Goal: Transaction & Acquisition: Purchase product/service

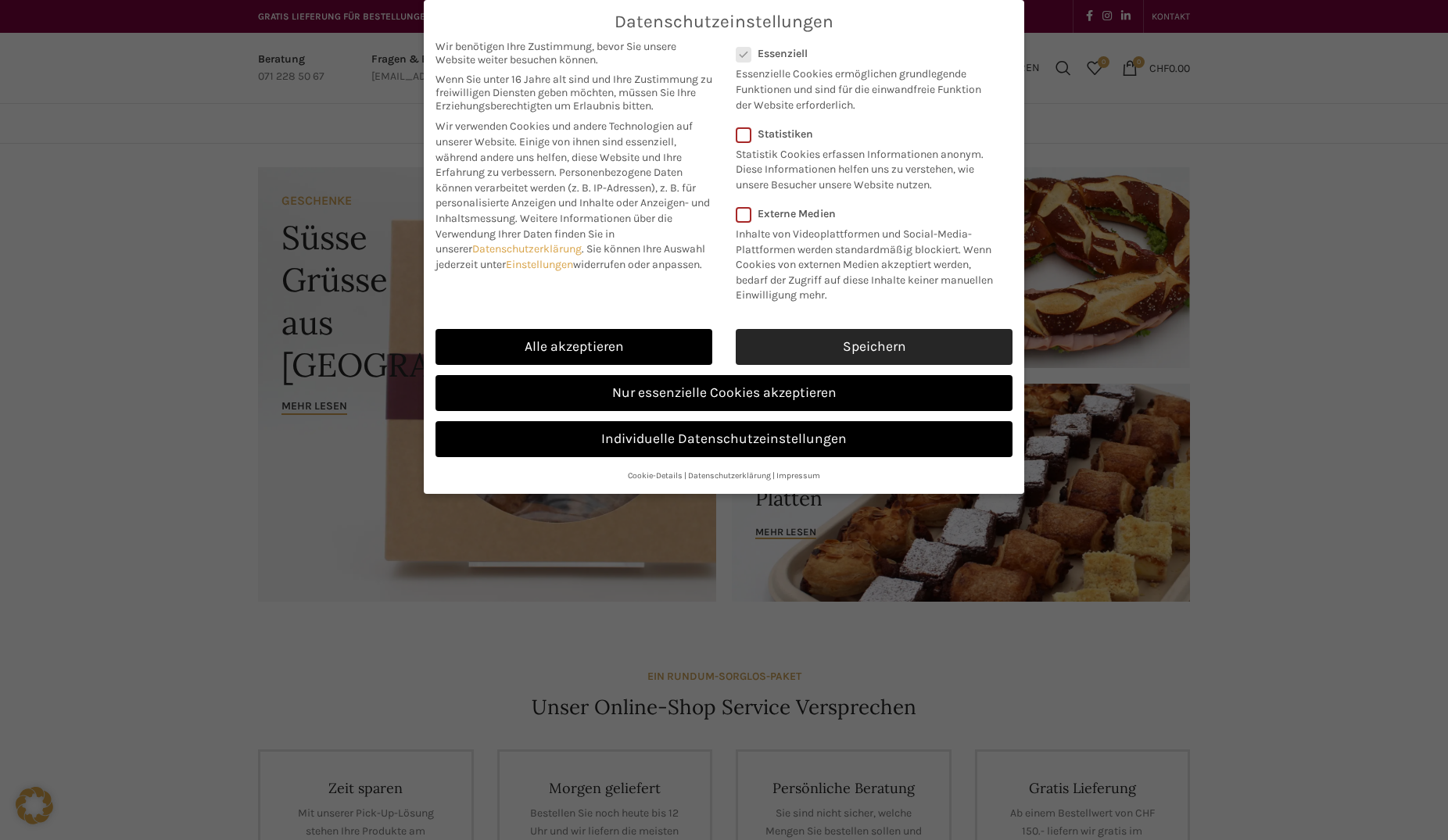
click at [832, 345] on link "Speichern" at bounding box center [874, 347] width 277 height 36
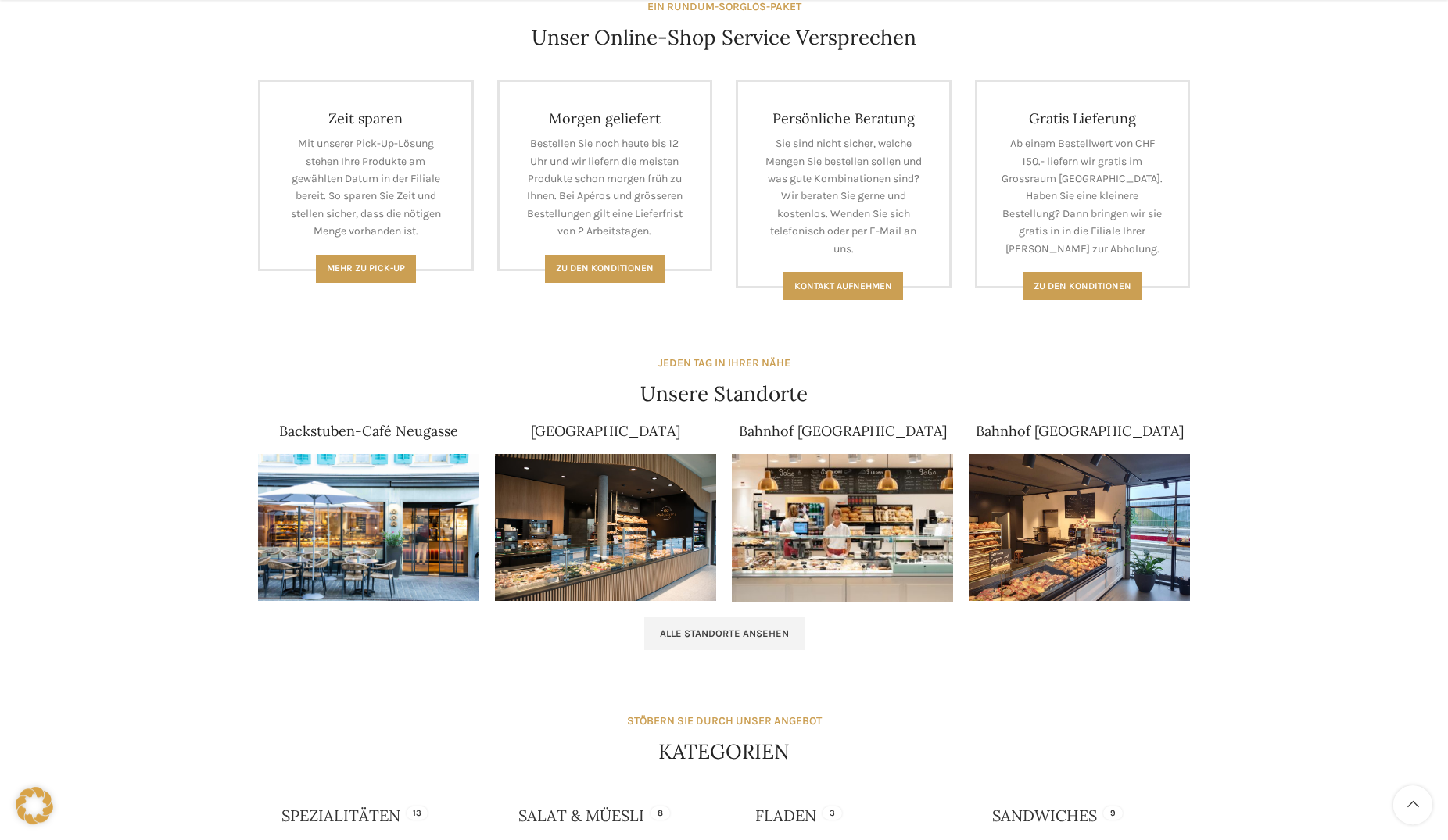
scroll to position [718, 0]
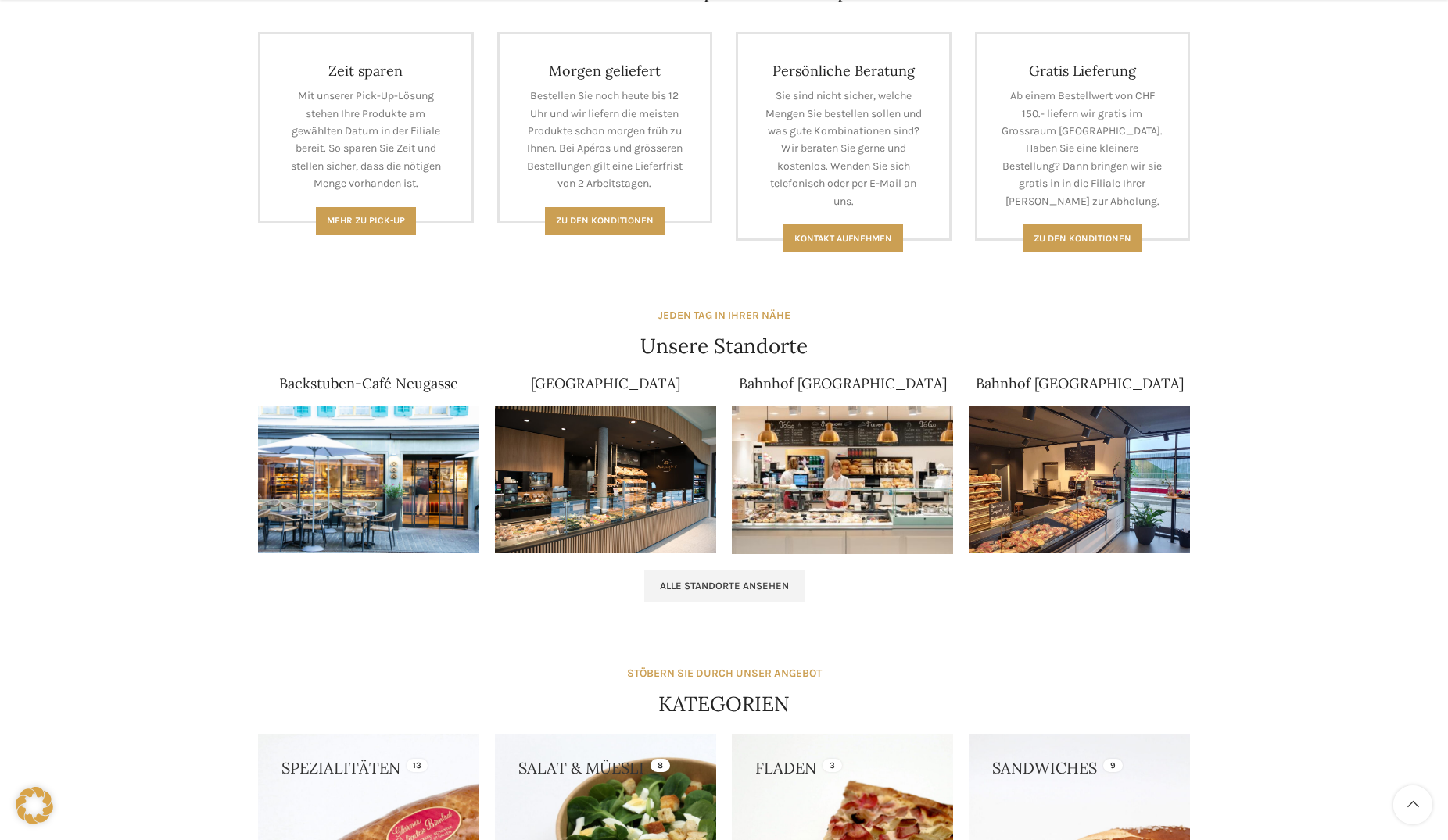
click at [580, 488] on img at bounding box center [605, 480] width 222 height 147
click at [727, 585] on span "Alle Standorte ansehen" at bounding box center [724, 586] width 129 height 12
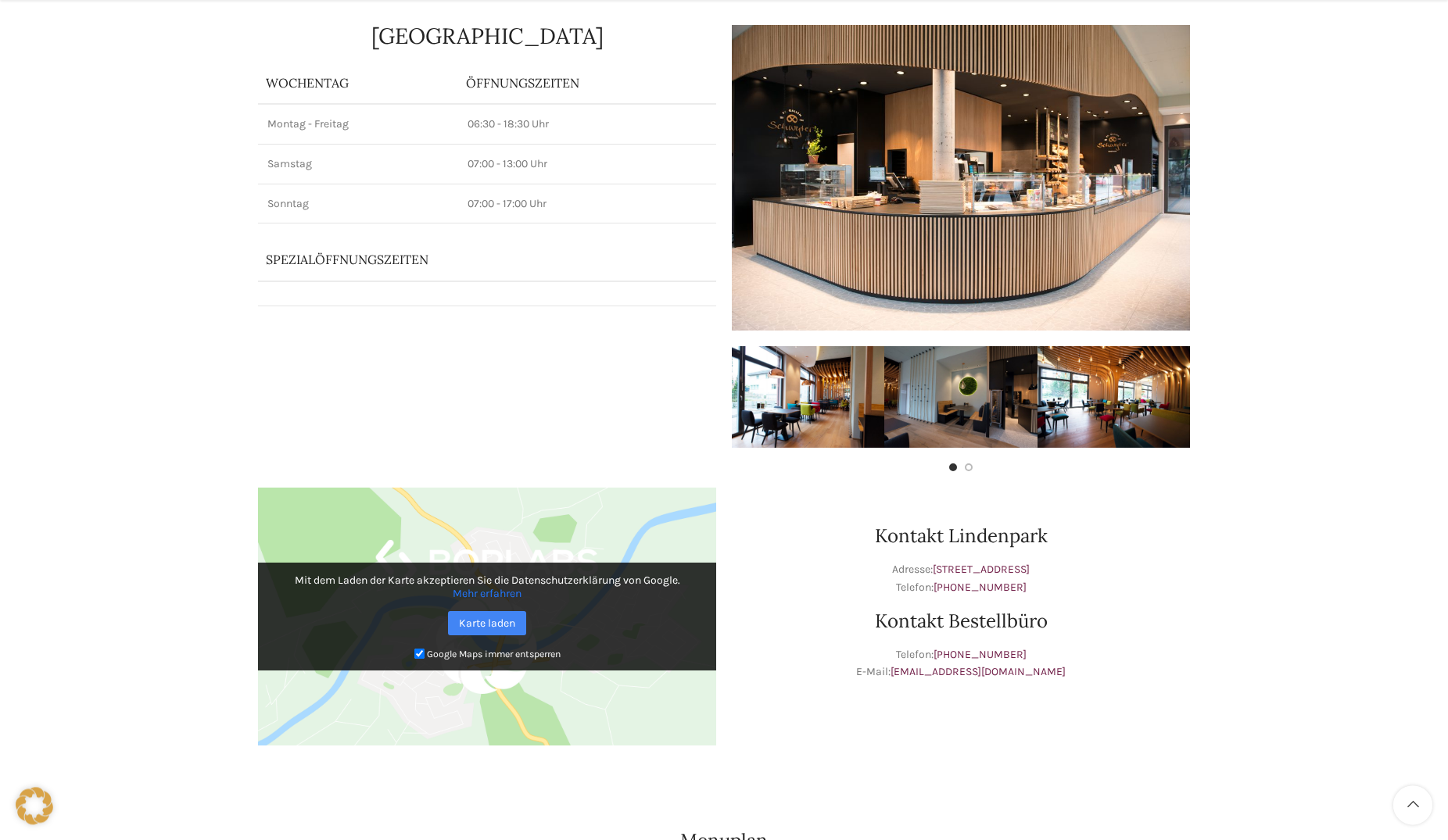
scroll to position [160, 0]
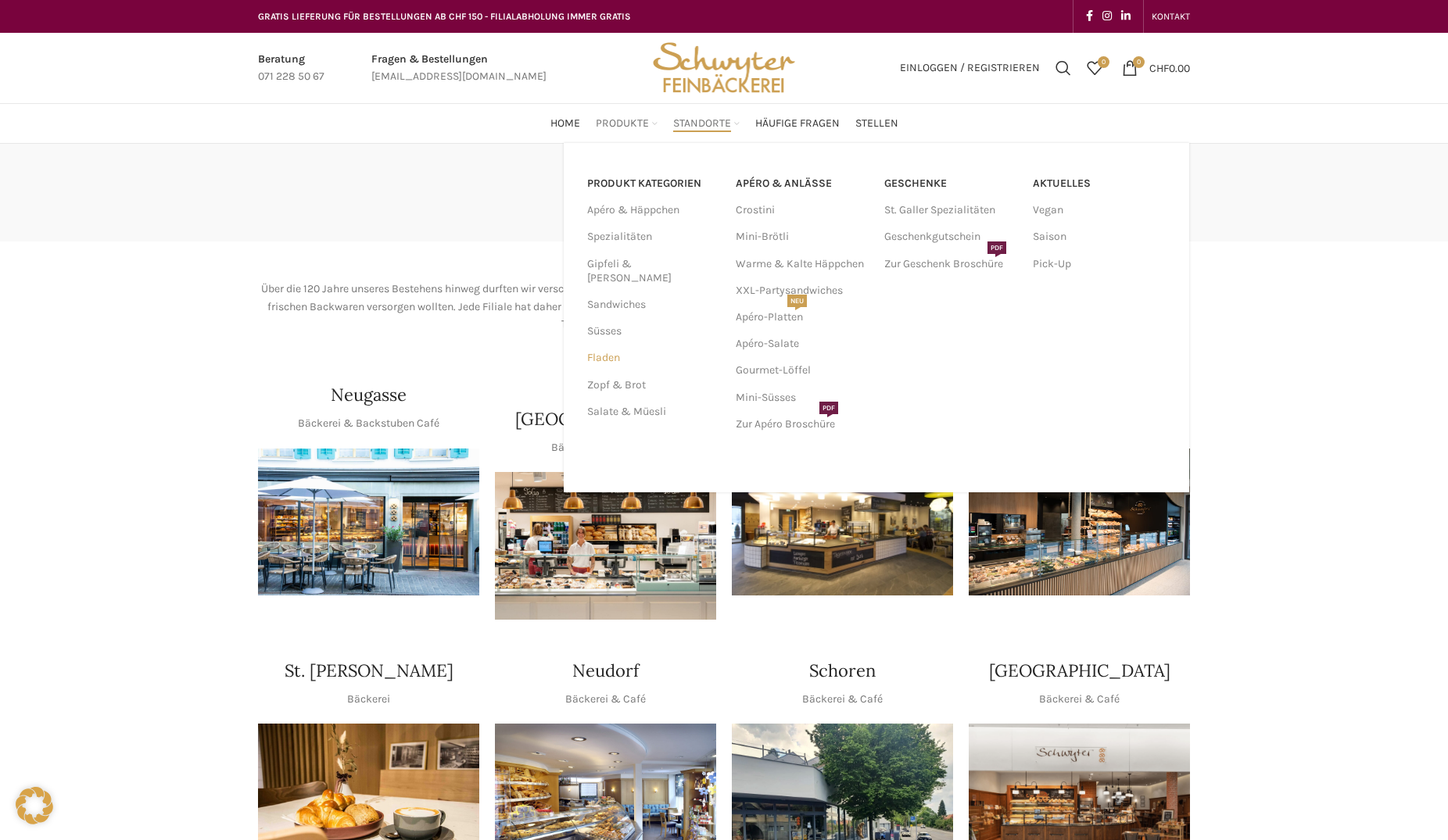
click at [610, 345] on link "Fladen" at bounding box center [652, 358] width 130 height 27
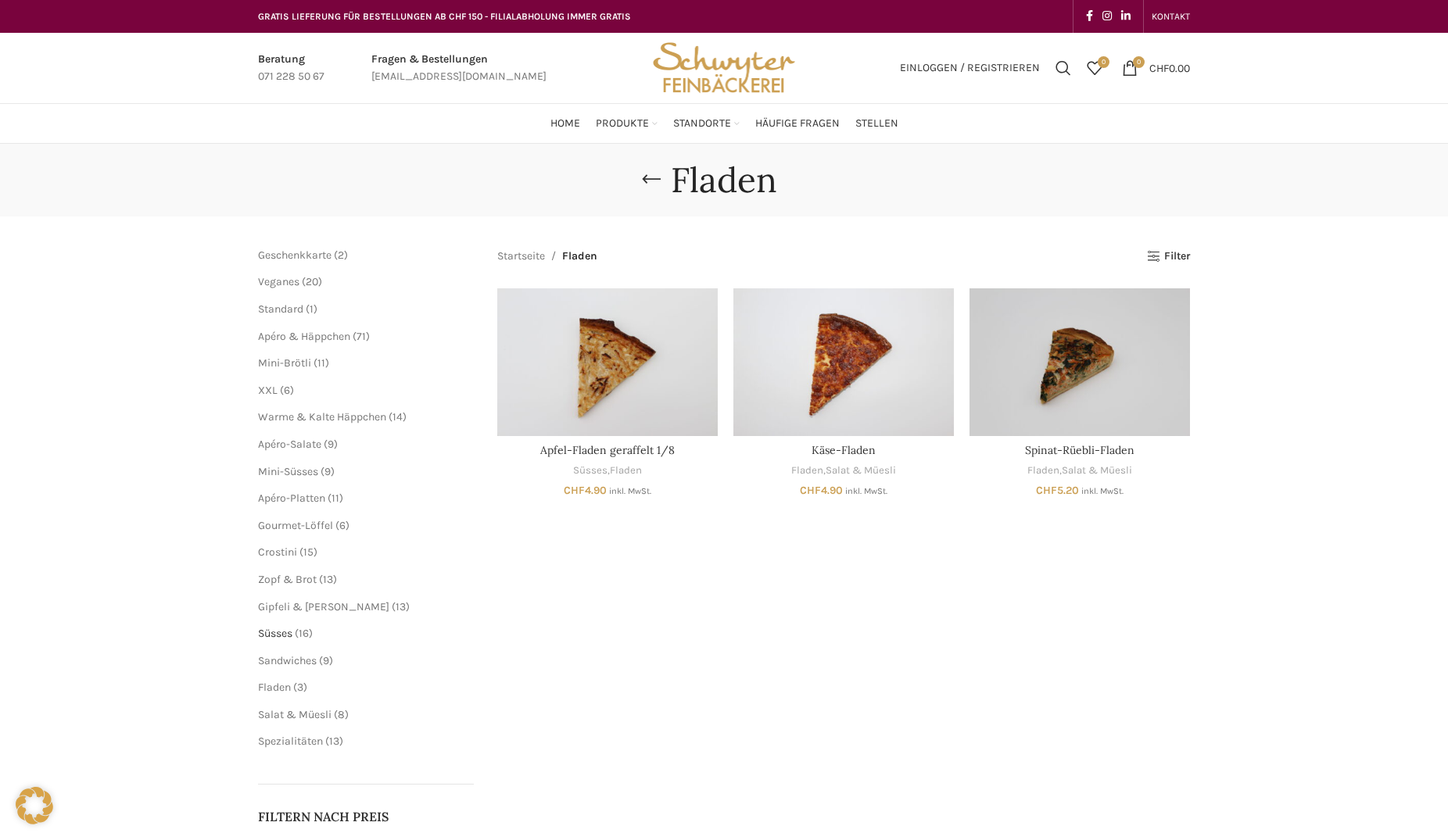
click at [280, 636] on span "Süsses" at bounding box center [275, 634] width 34 height 13
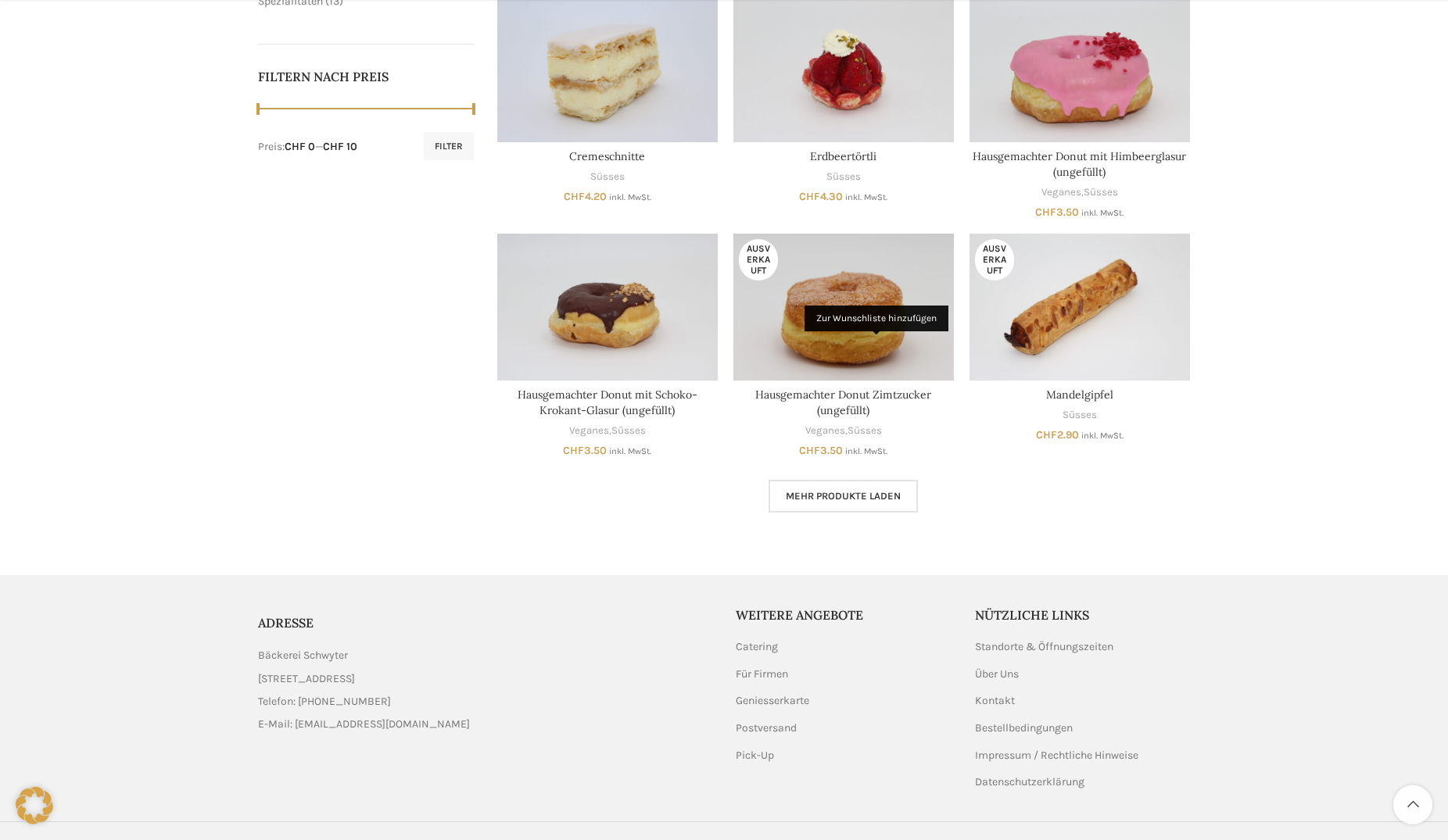
scroll to position [771, 0]
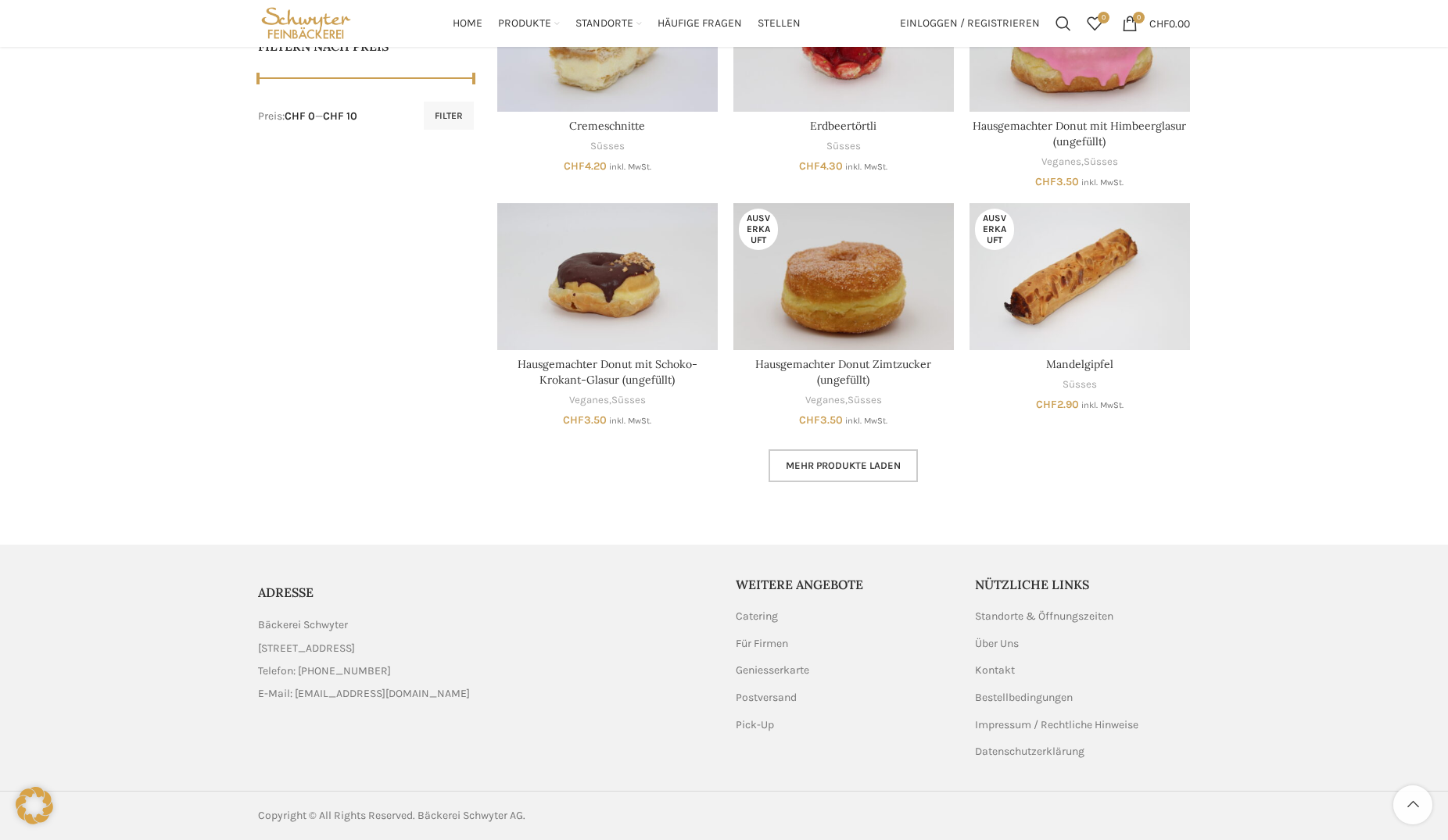
click at [847, 463] on span "Mehr Produkte laden" at bounding box center [843, 465] width 115 height 12
